Goal: Task Accomplishment & Management: Use online tool/utility

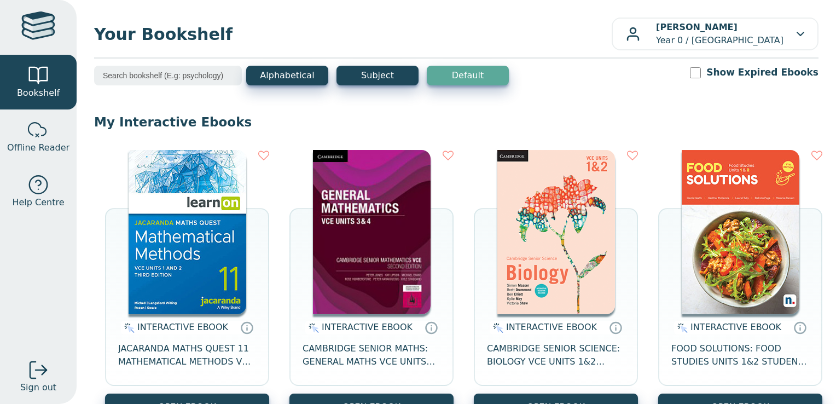
click at [203, 240] on img at bounding box center [188, 232] width 118 height 164
click at [373, 216] on img at bounding box center [372, 232] width 118 height 164
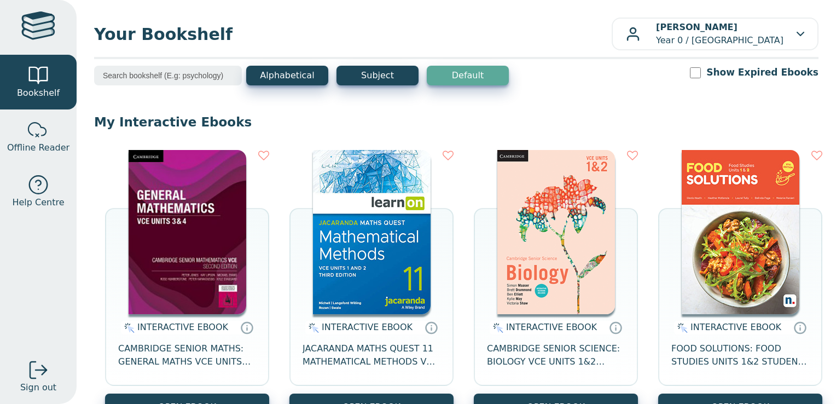
click at [382, 235] on img at bounding box center [372, 232] width 118 height 164
